Goal: Browse casually

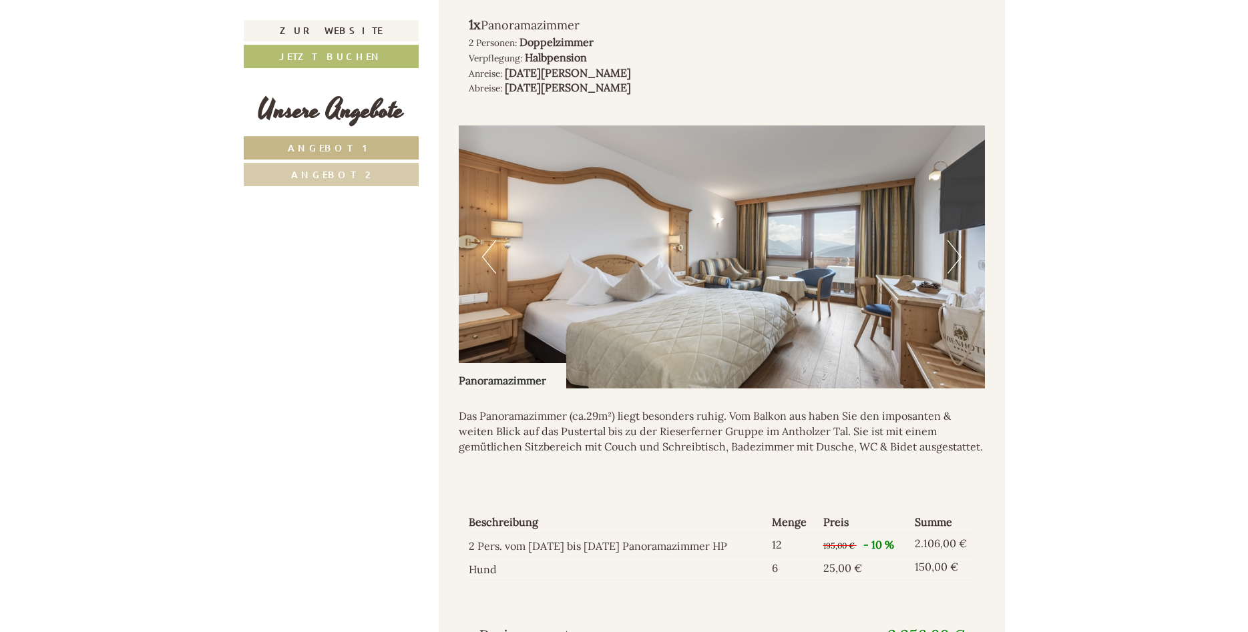
scroll to position [1022, 0]
click at [945, 245] on img at bounding box center [722, 258] width 526 height 263
click at [963, 244] on img at bounding box center [722, 258] width 526 height 263
click at [957, 242] on button "Next" at bounding box center [955, 258] width 14 height 33
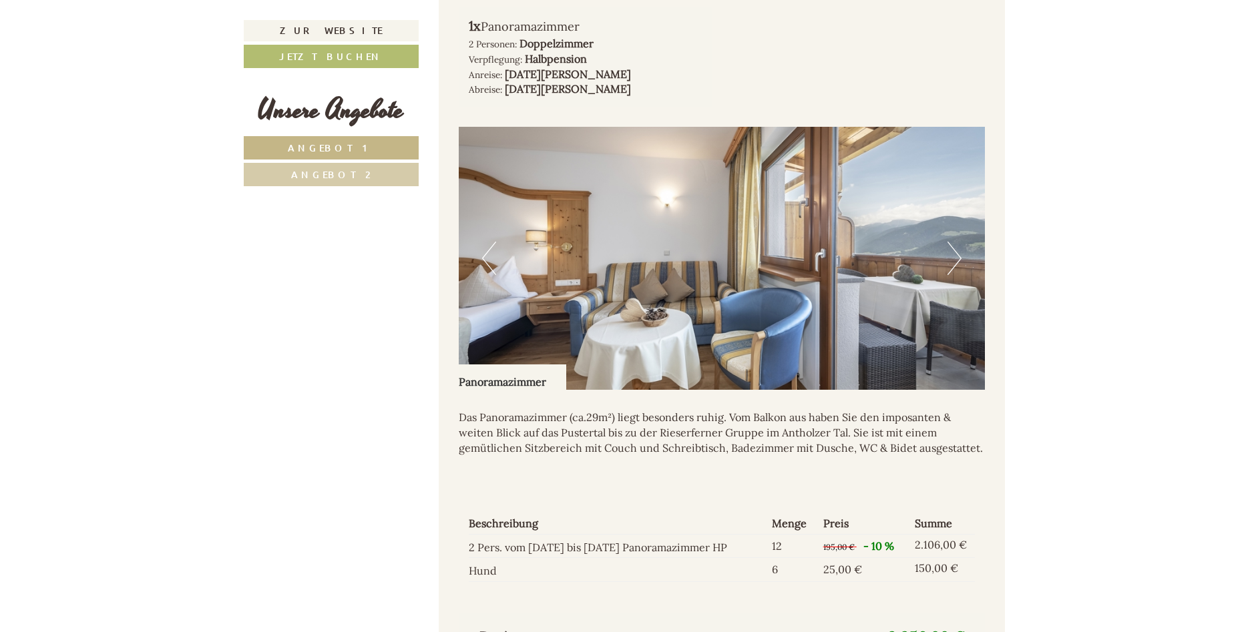
click at [957, 242] on button "Next" at bounding box center [955, 258] width 14 height 33
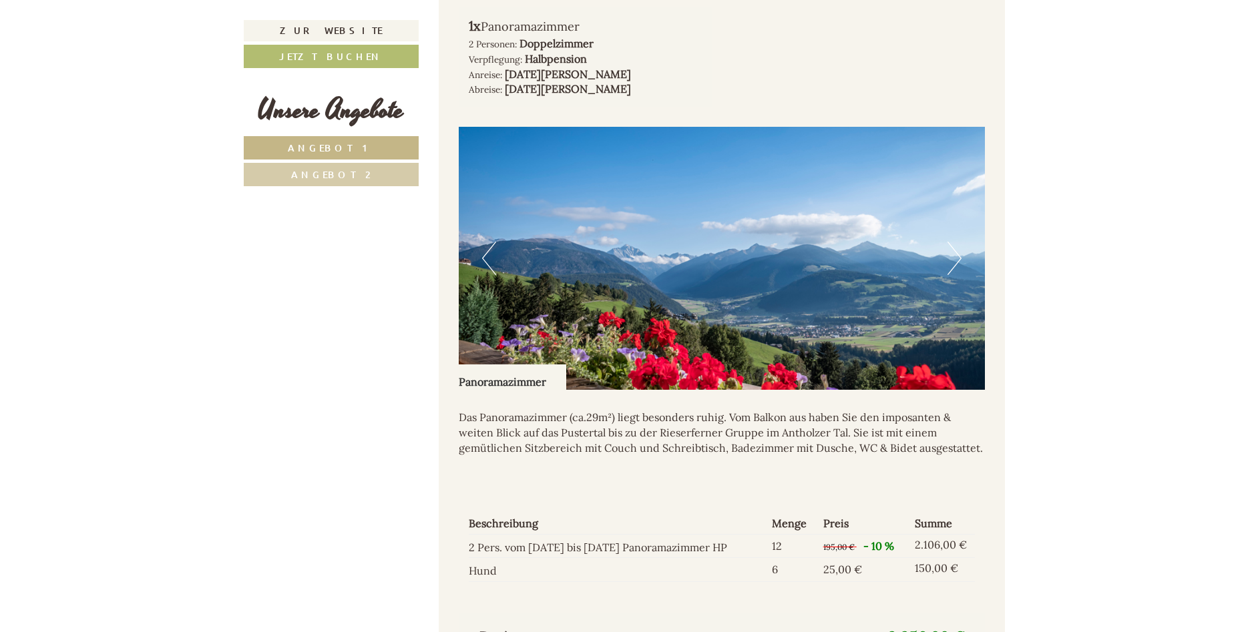
click at [957, 242] on button "Next" at bounding box center [955, 258] width 14 height 33
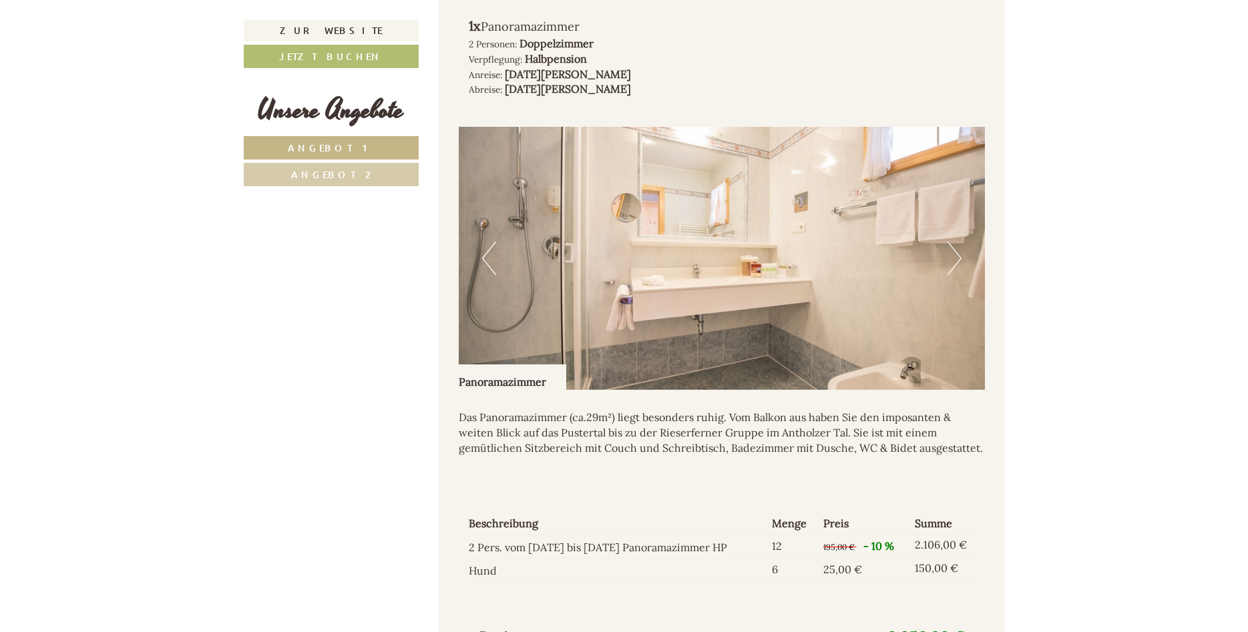
click at [957, 242] on button "Next" at bounding box center [955, 258] width 14 height 33
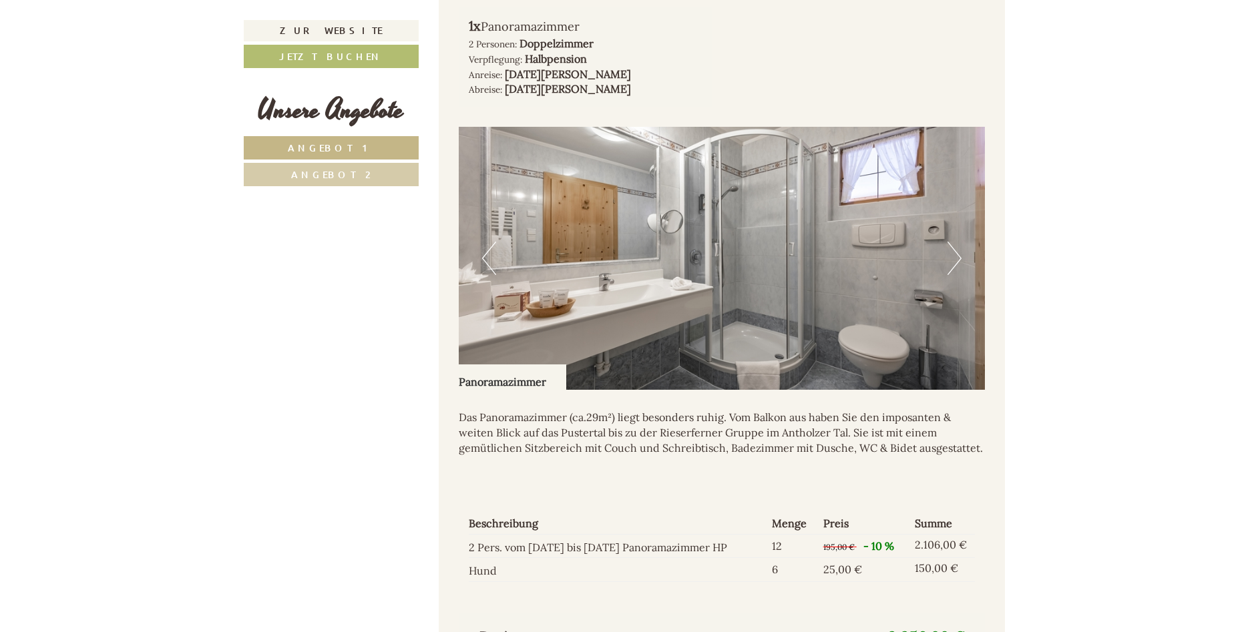
click at [957, 242] on button "Next" at bounding box center [955, 258] width 14 height 33
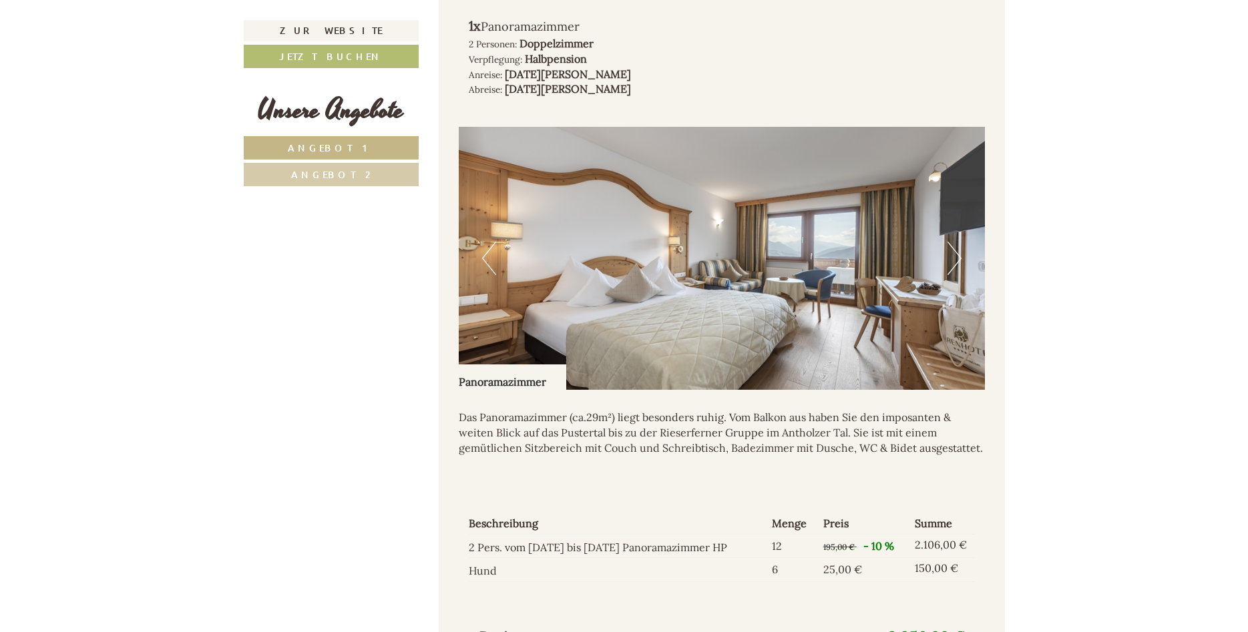
click at [957, 242] on button "Next" at bounding box center [955, 258] width 14 height 33
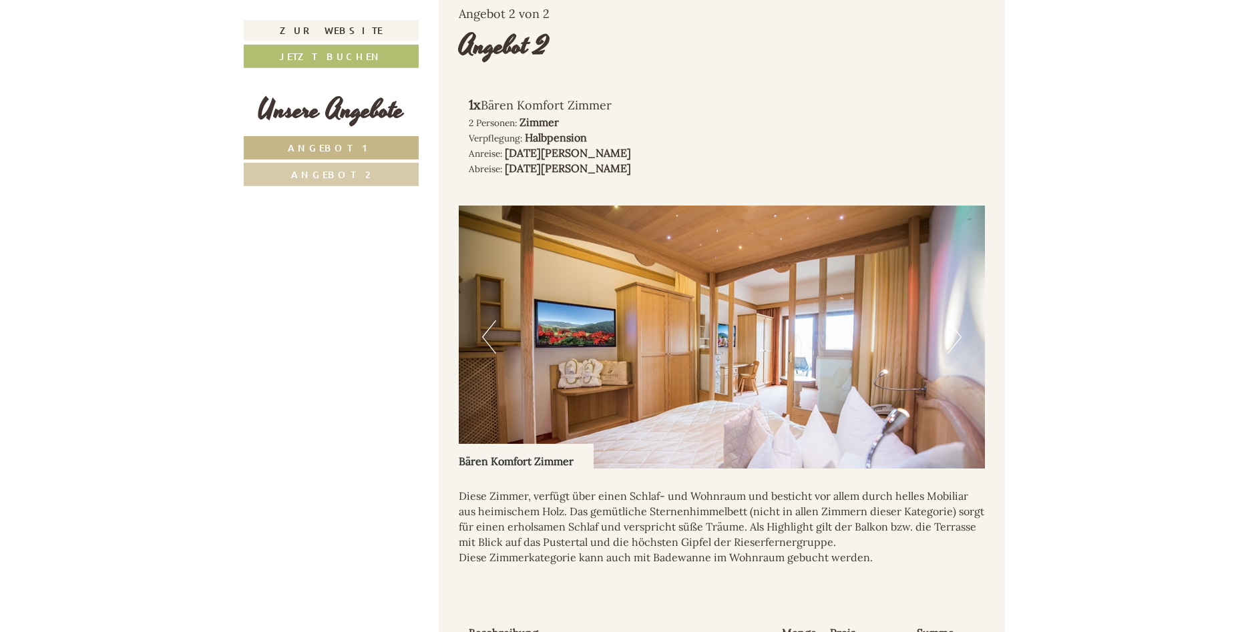
scroll to position [1771, 0]
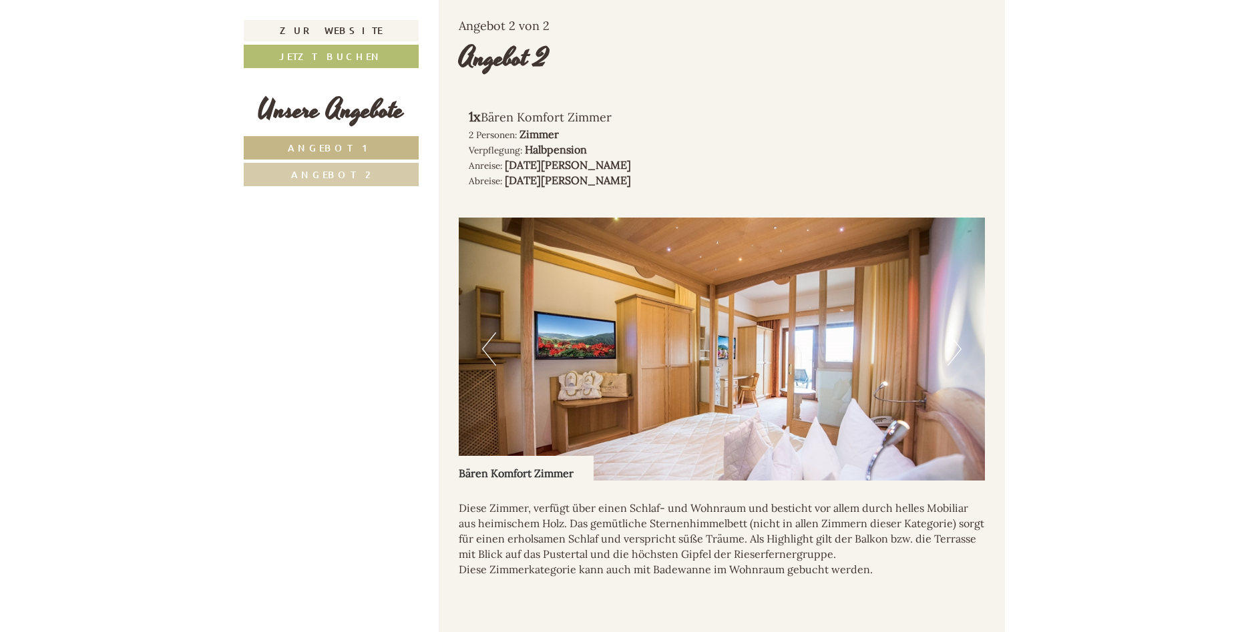
click at [957, 341] on button "Next" at bounding box center [955, 349] width 14 height 33
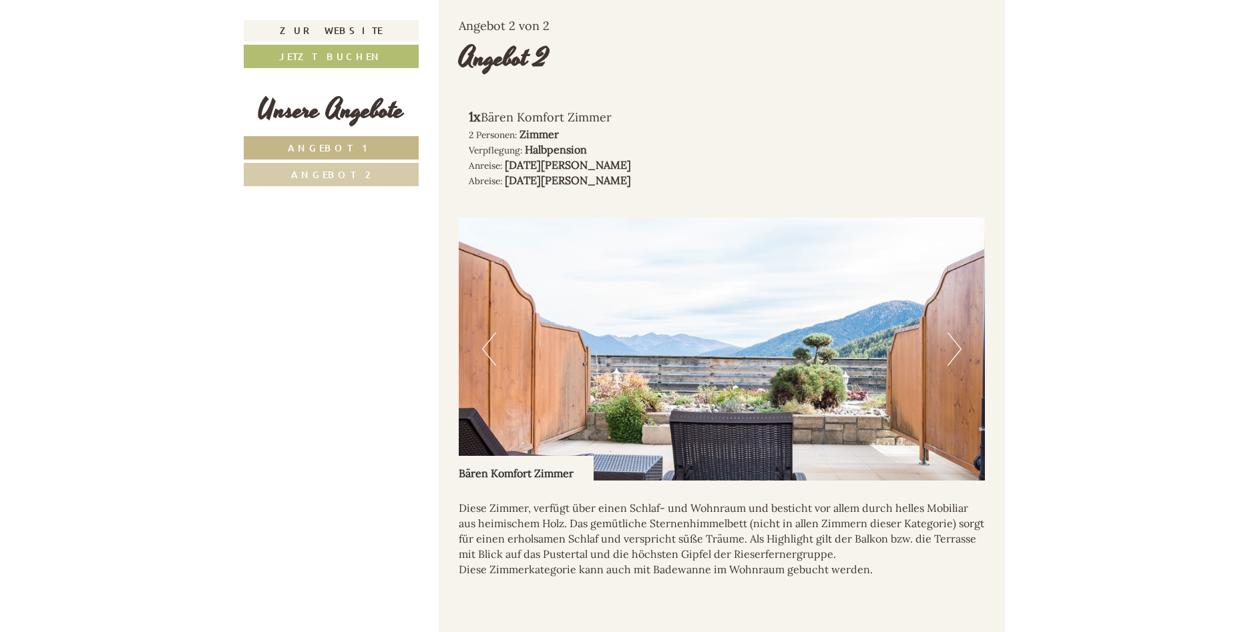
click at [955, 334] on button "Next" at bounding box center [955, 349] width 14 height 33
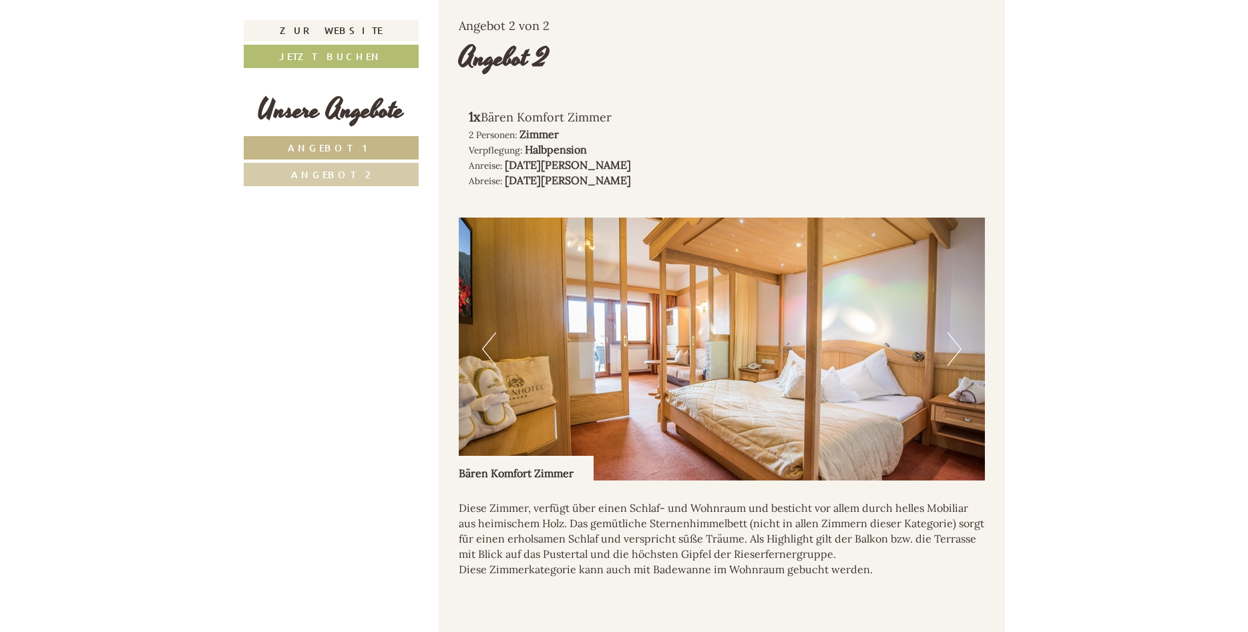
click at [955, 334] on button "Next" at bounding box center [955, 349] width 14 height 33
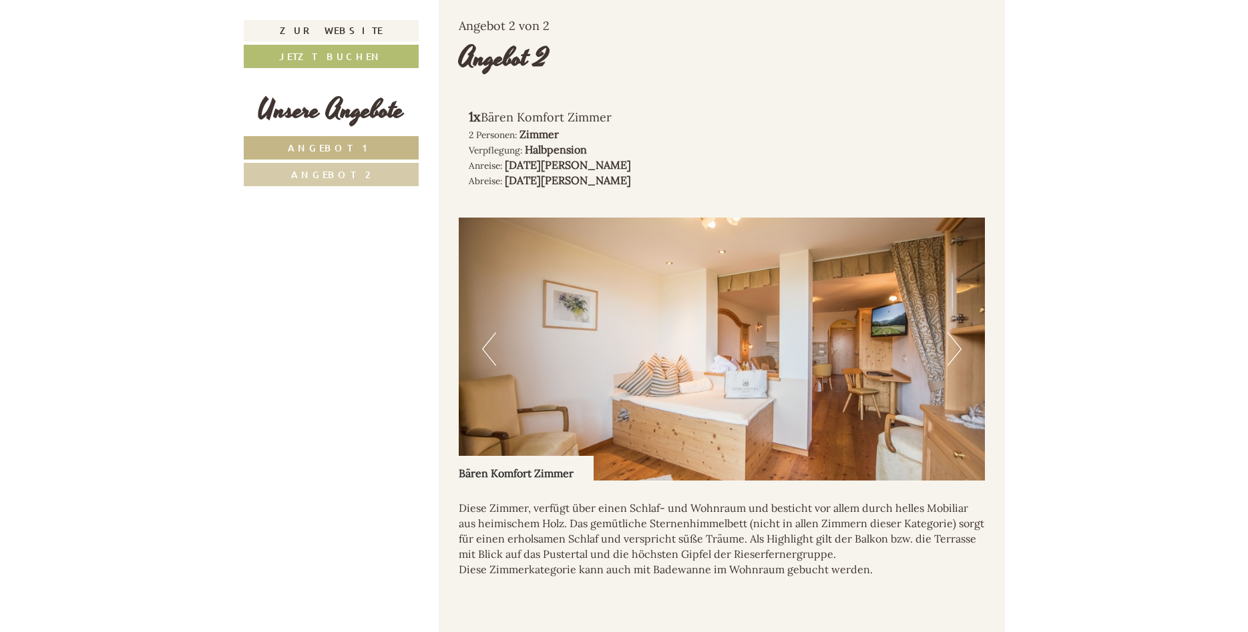
click at [955, 334] on button "Next" at bounding box center [955, 349] width 14 height 33
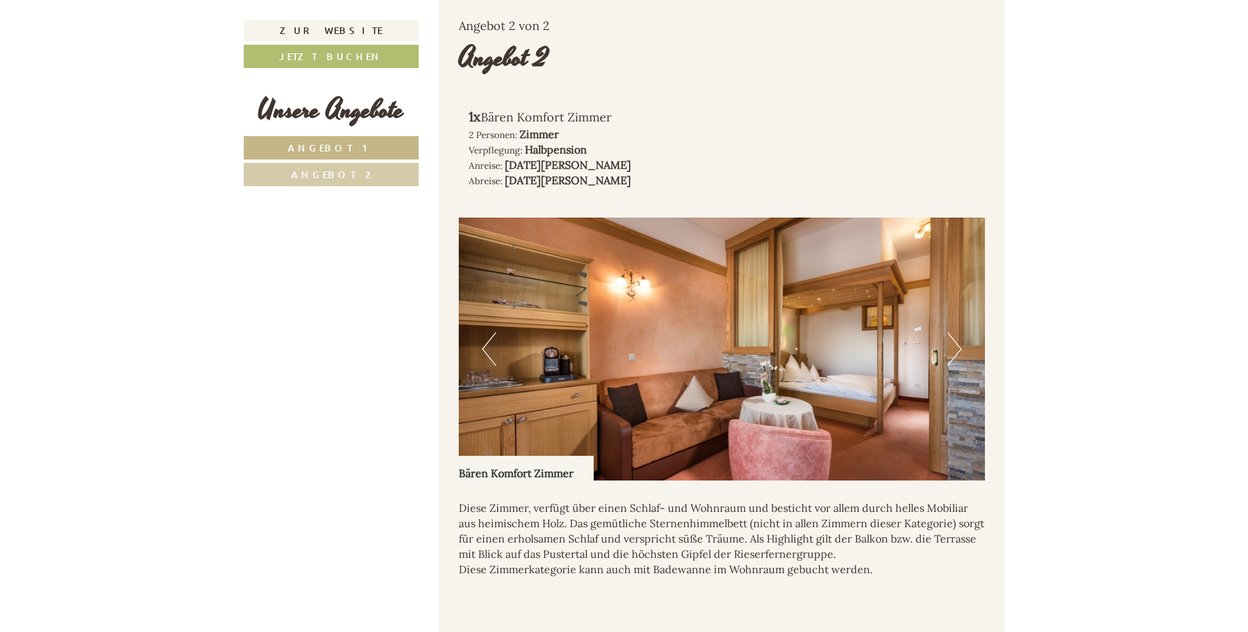
click at [955, 334] on button "Next" at bounding box center [955, 349] width 14 height 33
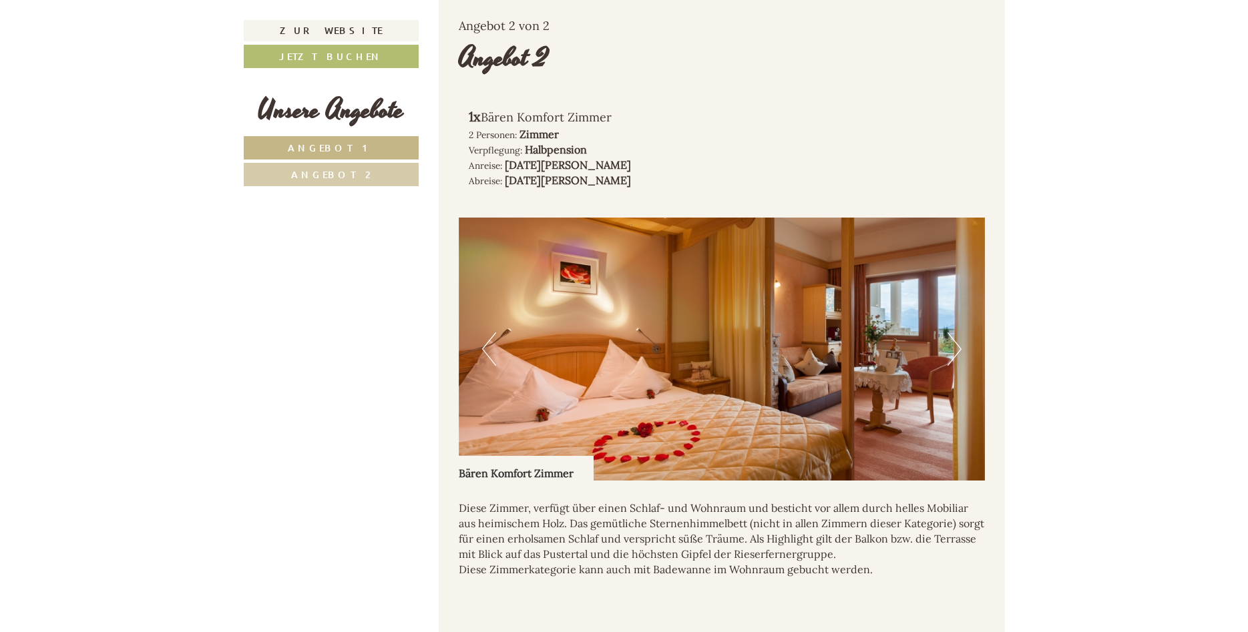
click at [955, 334] on button "Next" at bounding box center [955, 349] width 14 height 33
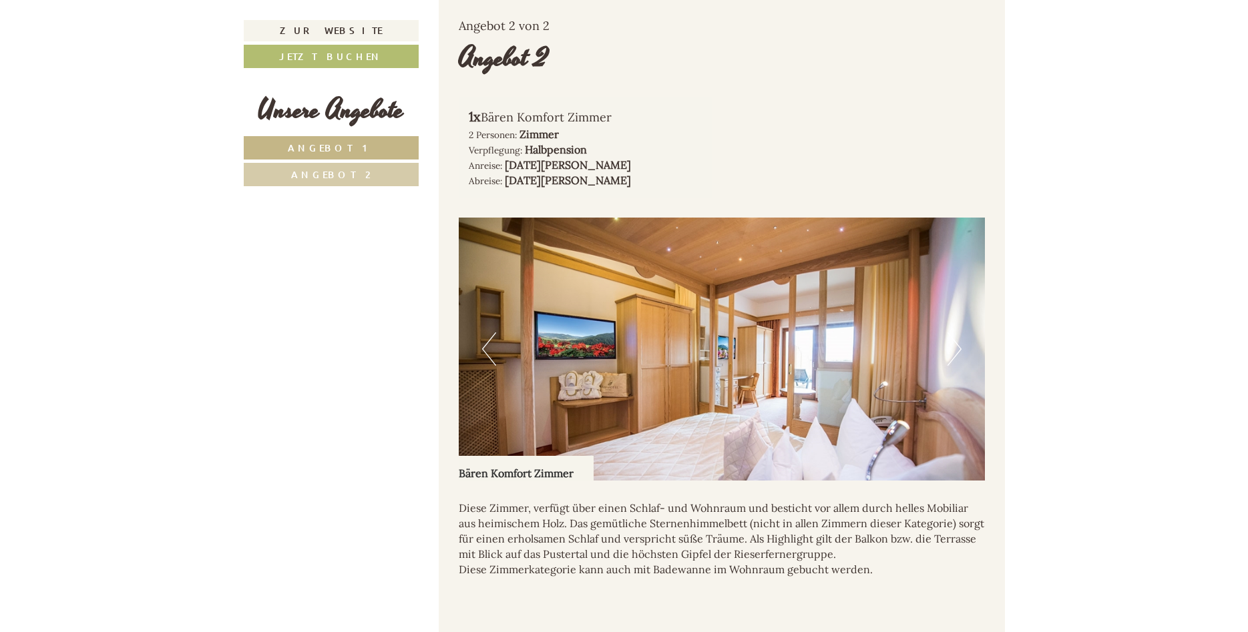
click at [955, 334] on button "Next" at bounding box center [955, 349] width 14 height 33
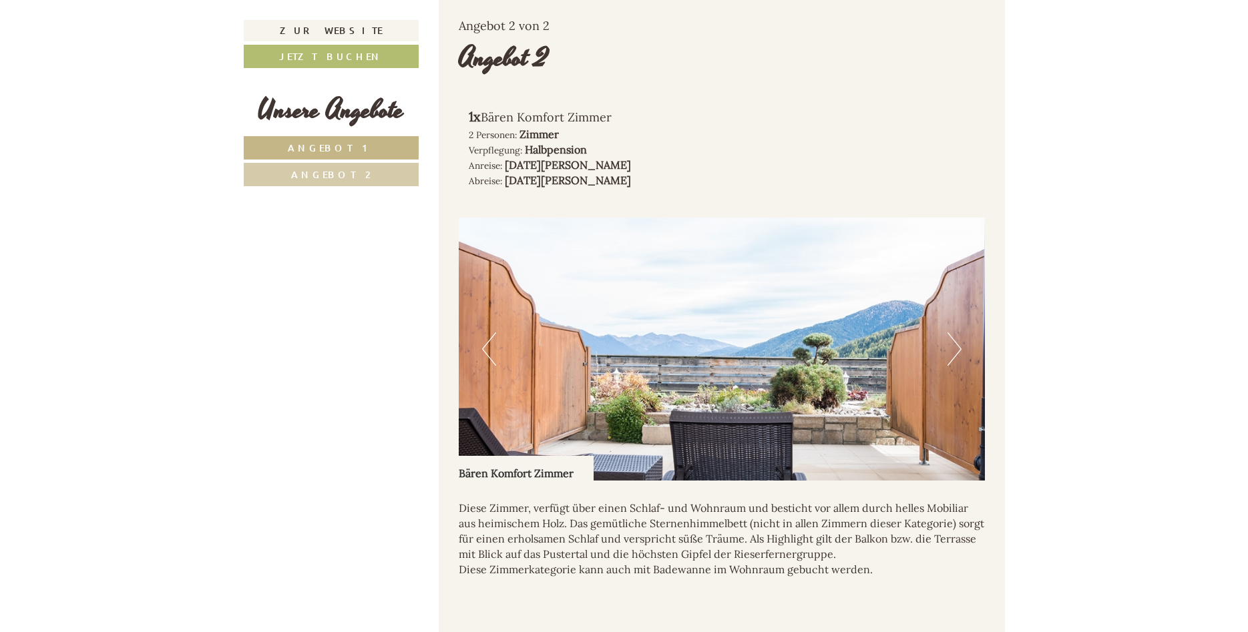
click at [955, 334] on button "Next" at bounding box center [955, 349] width 14 height 33
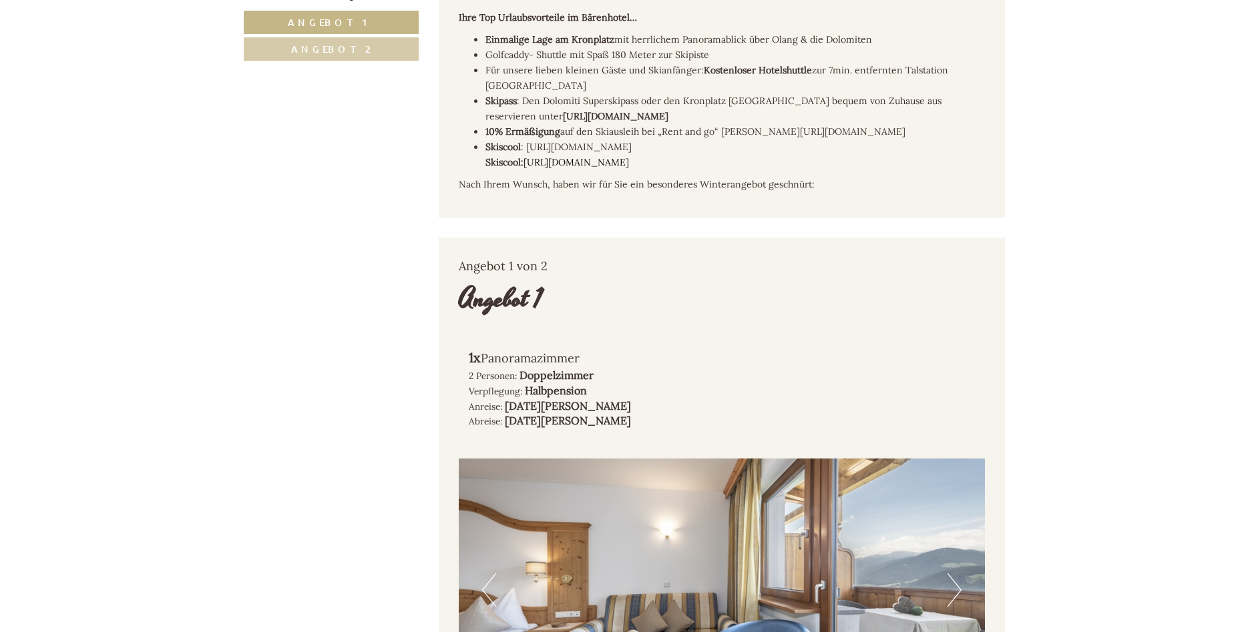
scroll to position [0, 0]
